Goal: Book appointment/travel/reservation

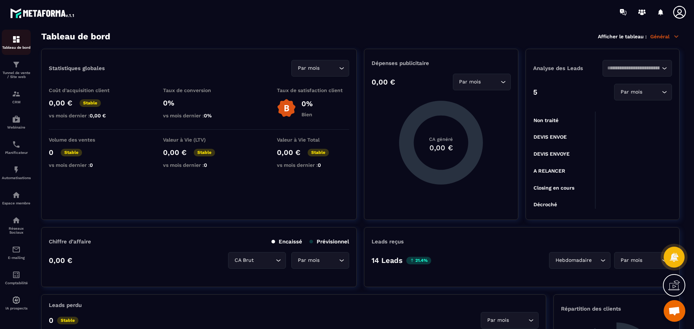
scroll to position [499, 0]
click at [18, 40] on img at bounding box center [16, 39] width 9 height 9
click at [640, 14] on icon at bounding box center [642, 13] width 12 height 12
click at [17, 178] on p "Automatisations" at bounding box center [16, 178] width 29 height 4
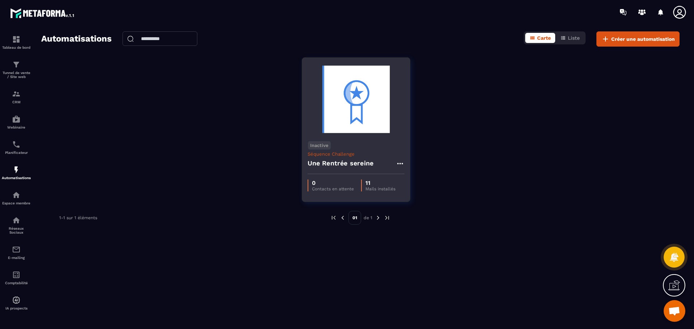
click at [342, 164] on h4 "Une Rentrée sereine" at bounding box center [341, 163] width 66 height 10
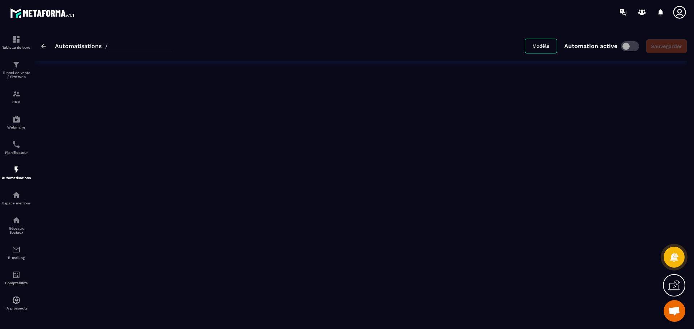
type input "**********"
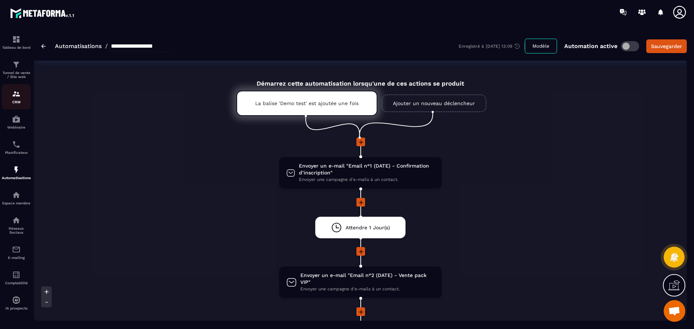
click at [15, 98] on div "CRM" at bounding box center [16, 97] width 29 height 14
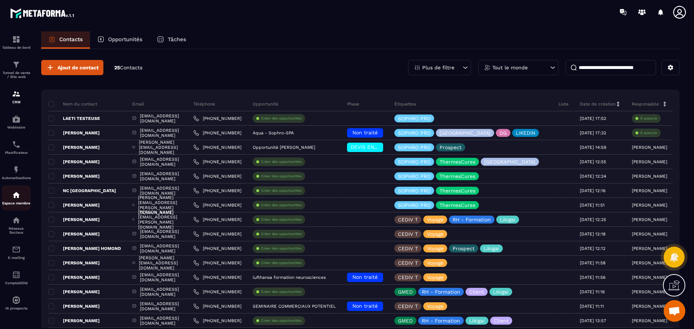
click at [16, 202] on p "Espace membre" at bounding box center [16, 203] width 29 height 4
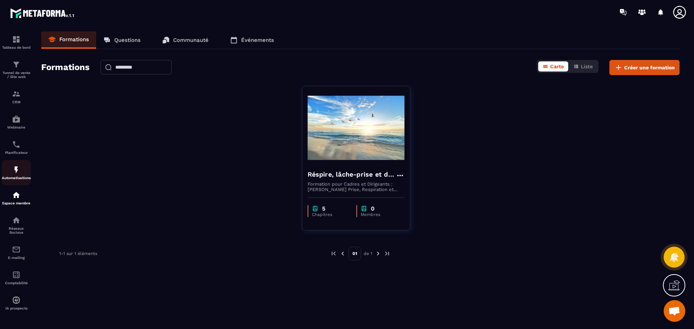
click at [16, 167] on img at bounding box center [16, 170] width 9 height 9
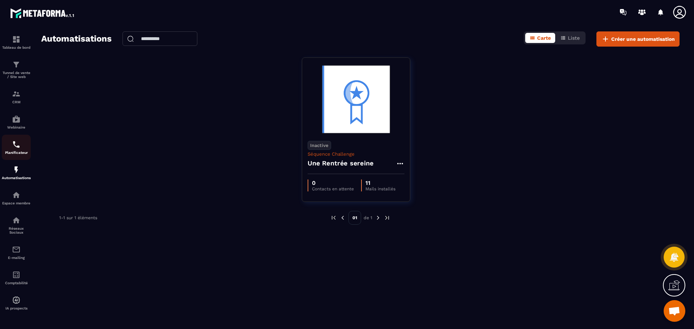
click at [15, 136] on link "Planificateur" at bounding box center [16, 147] width 29 height 25
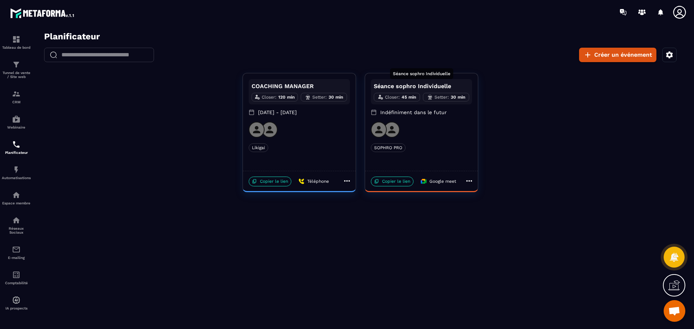
click at [411, 83] on div "Séance sophro Individuelle" at bounding box center [421, 76] width 63 height 16
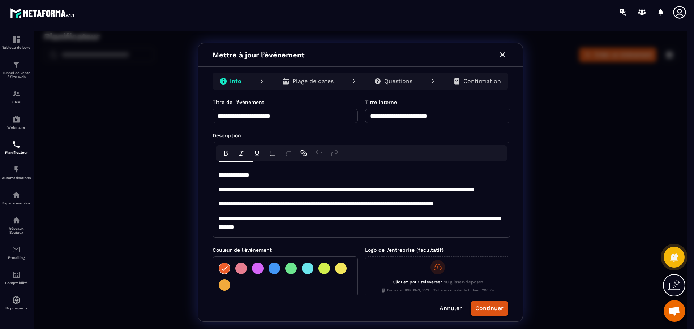
click at [297, 81] on p "Plage de dates" at bounding box center [313, 81] width 41 height 7
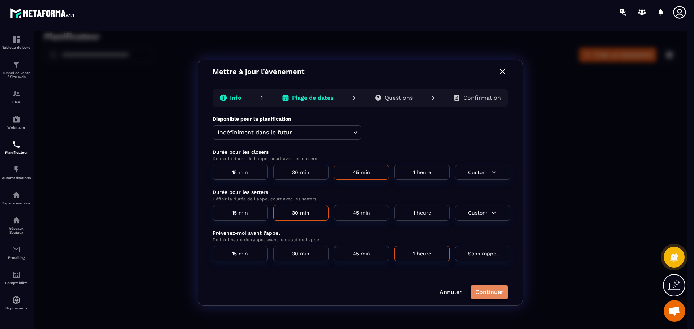
click at [487, 294] on button "Continuer" at bounding box center [490, 292] width 38 height 14
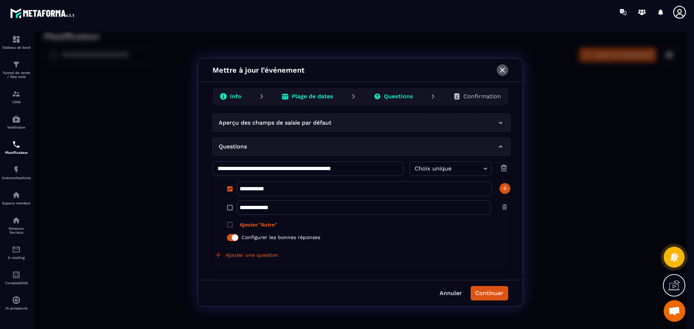
click at [504, 67] on icon "button" at bounding box center [502, 70] width 9 height 9
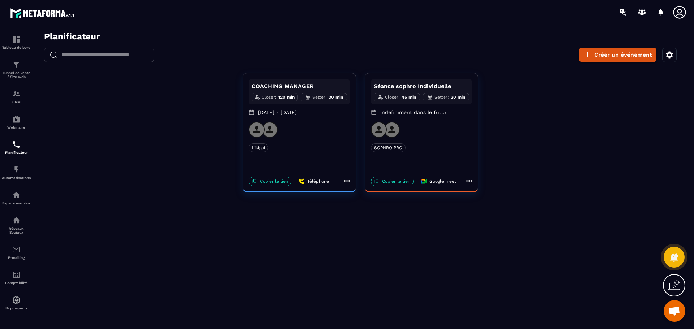
click at [670, 57] on icon "button" at bounding box center [669, 54] width 7 height 7
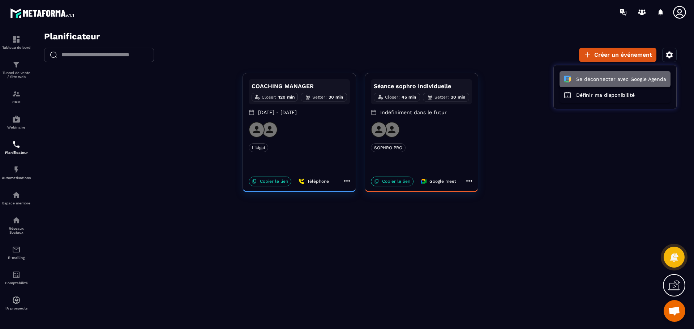
click at [621, 81] on button "Se déconnecter avec Google Agenda" at bounding box center [615, 79] width 111 height 16
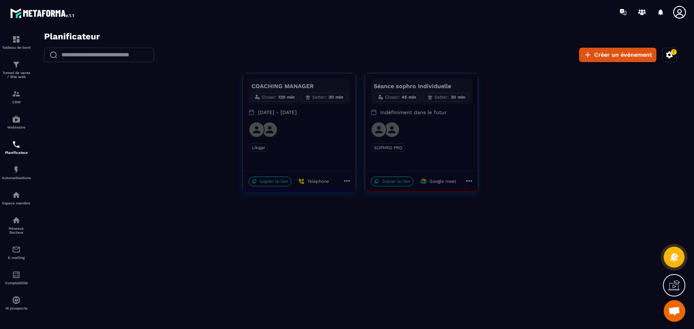
click at [671, 55] on icon "button" at bounding box center [674, 52] width 7 height 7
click at [630, 80] on button "Se connecter avec Google Agenda" at bounding box center [618, 79] width 105 height 16
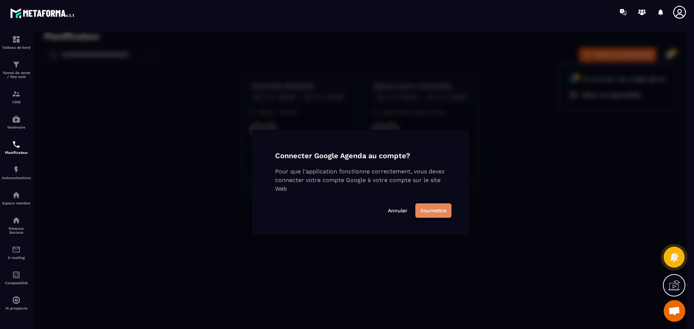
click at [444, 213] on button "Soumettre" at bounding box center [433, 211] width 36 height 14
